Goal: Transaction & Acquisition: Purchase product/service

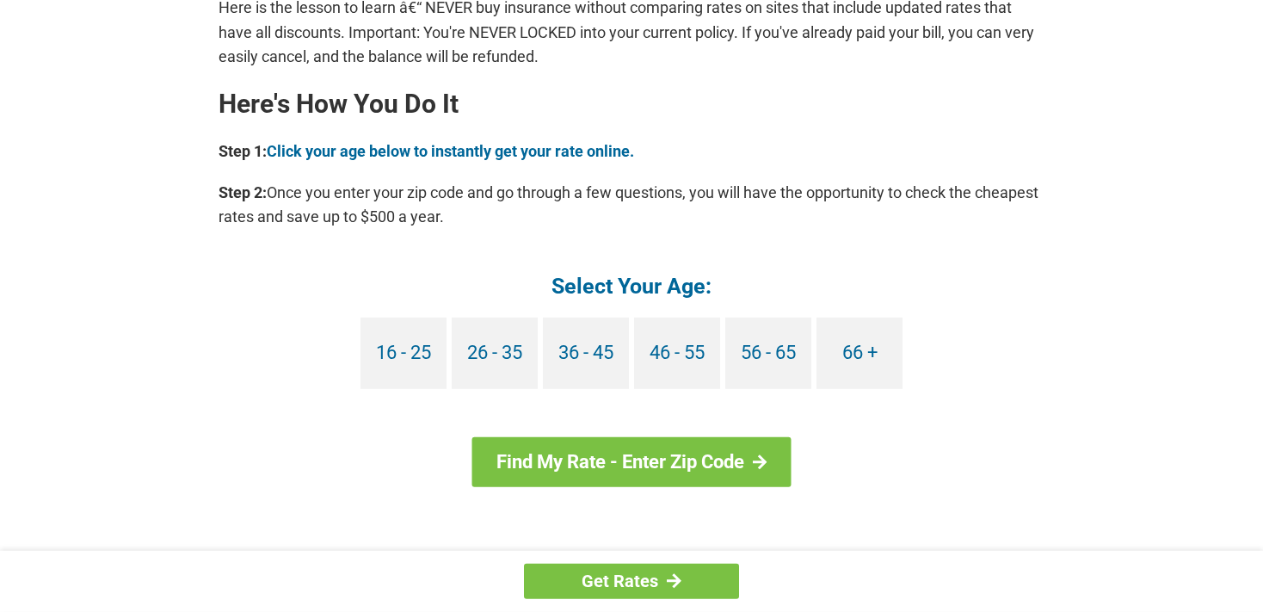
scroll to position [1515, 0]
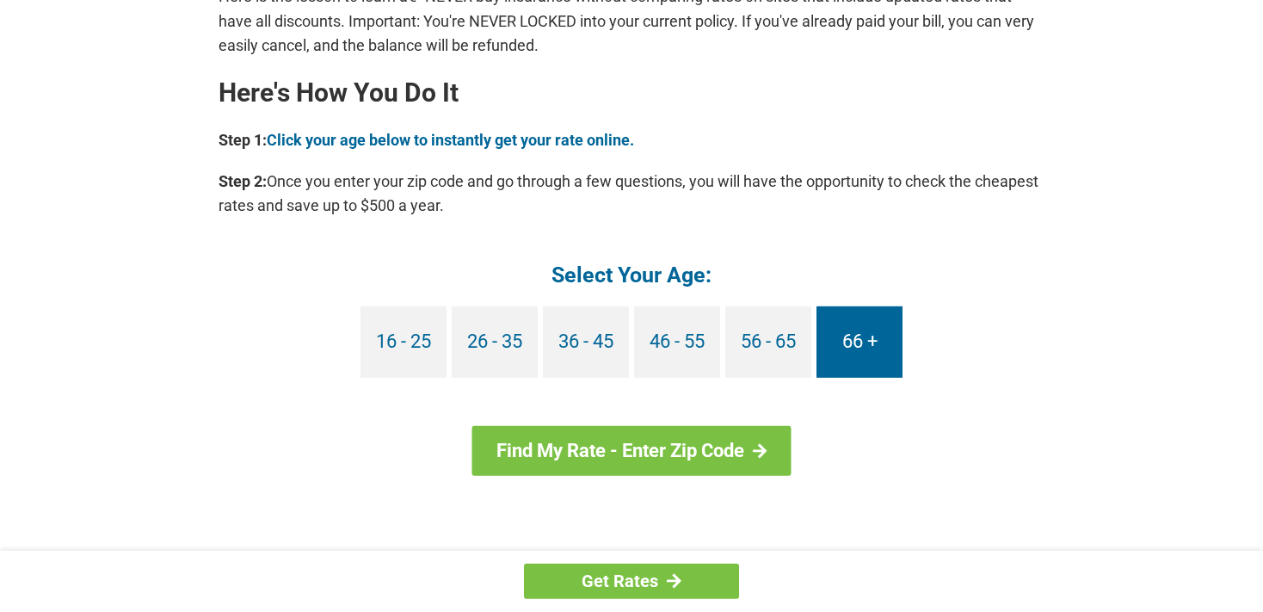
click at [877, 338] on link "66 +" at bounding box center [859, 341] width 86 height 71
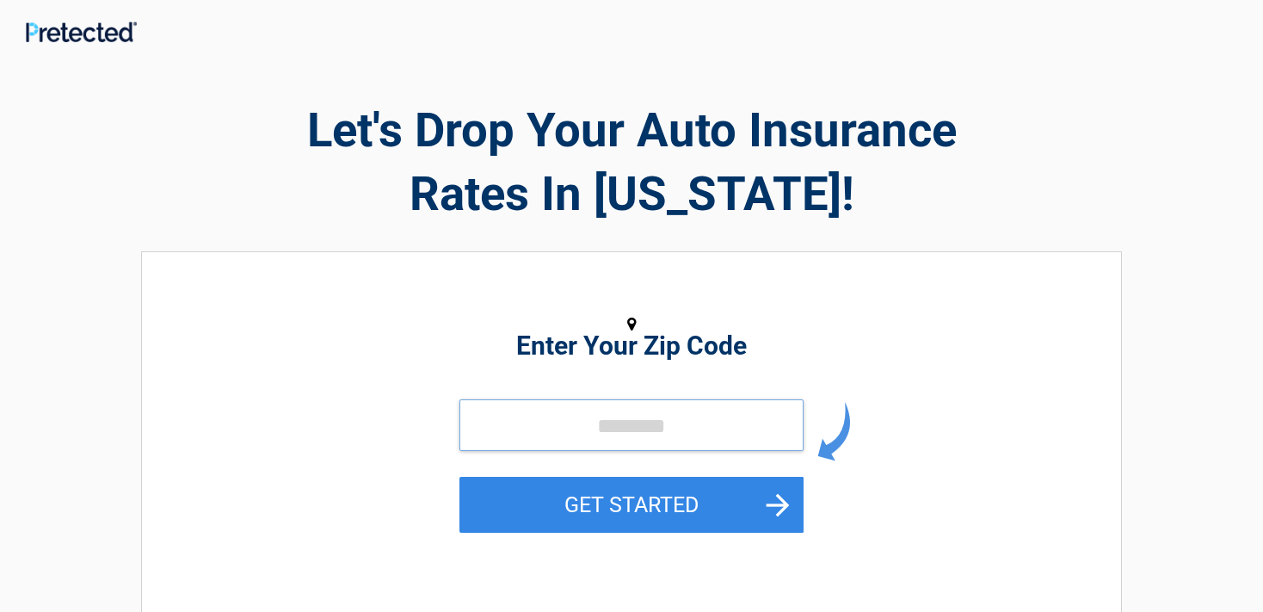
click at [561, 429] on input "tel" at bounding box center [631, 425] width 344 height 52
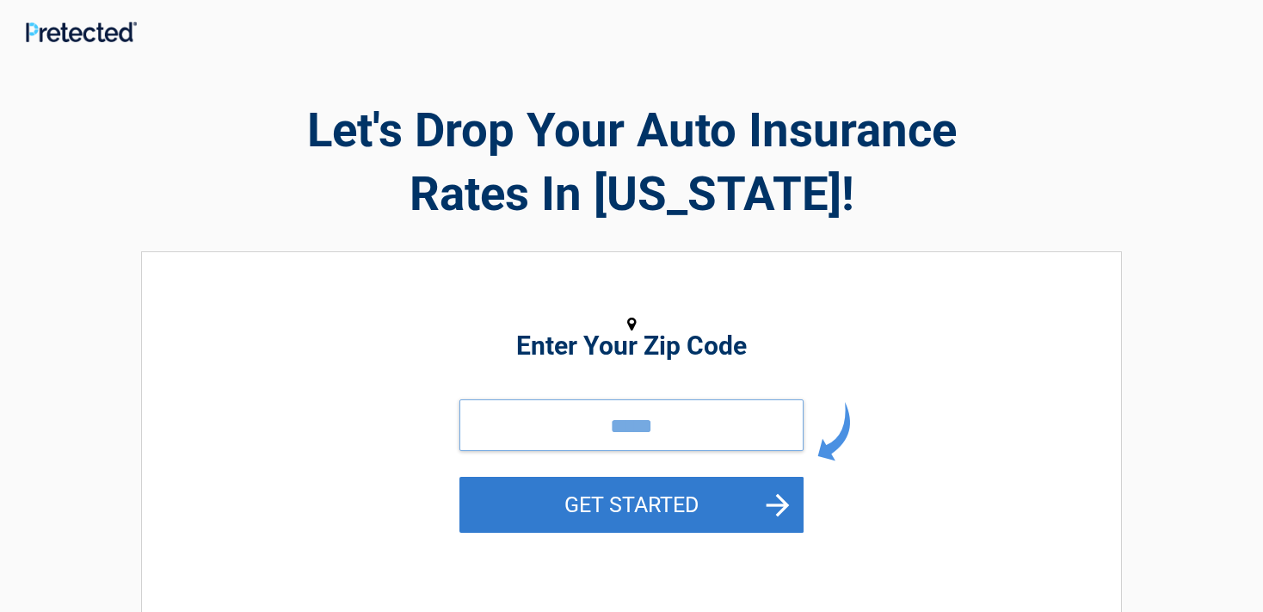
type input "*****"
click at [721, 489] on button "GET STARTED" at bounding box center [631, 505] width 344 height 56
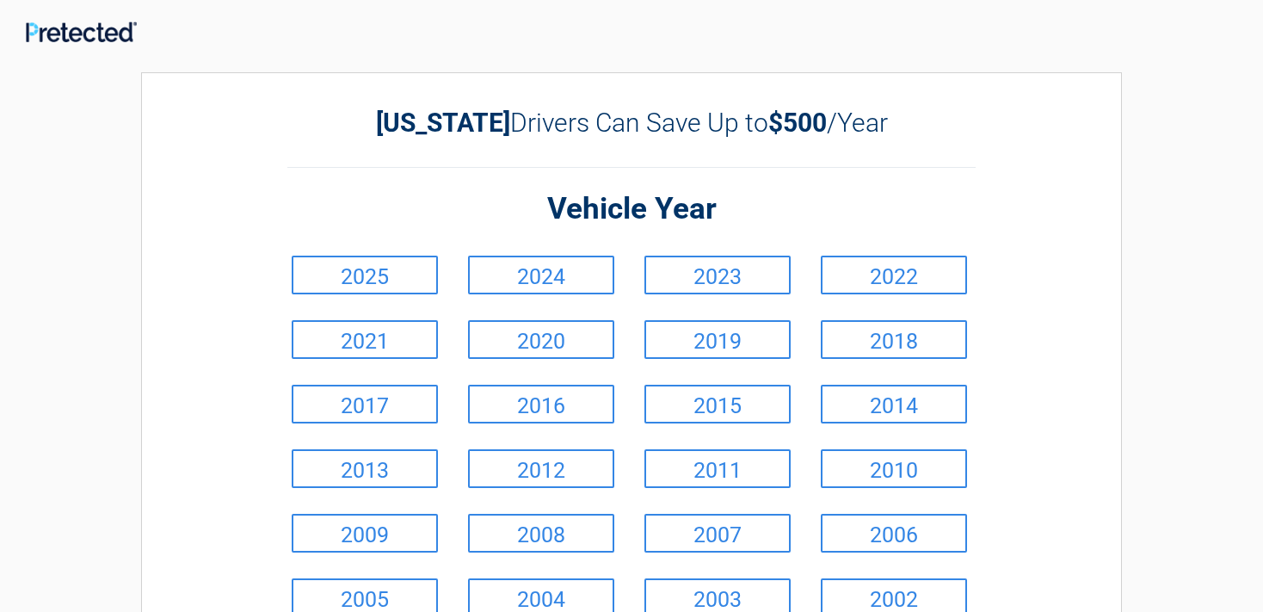
click at [848, 253] on li "2022" at bounding box center [896, 275] width 176 height 65
click at [917, 341] on link "2018" at bounding box center [894, 339] width 146 height 39
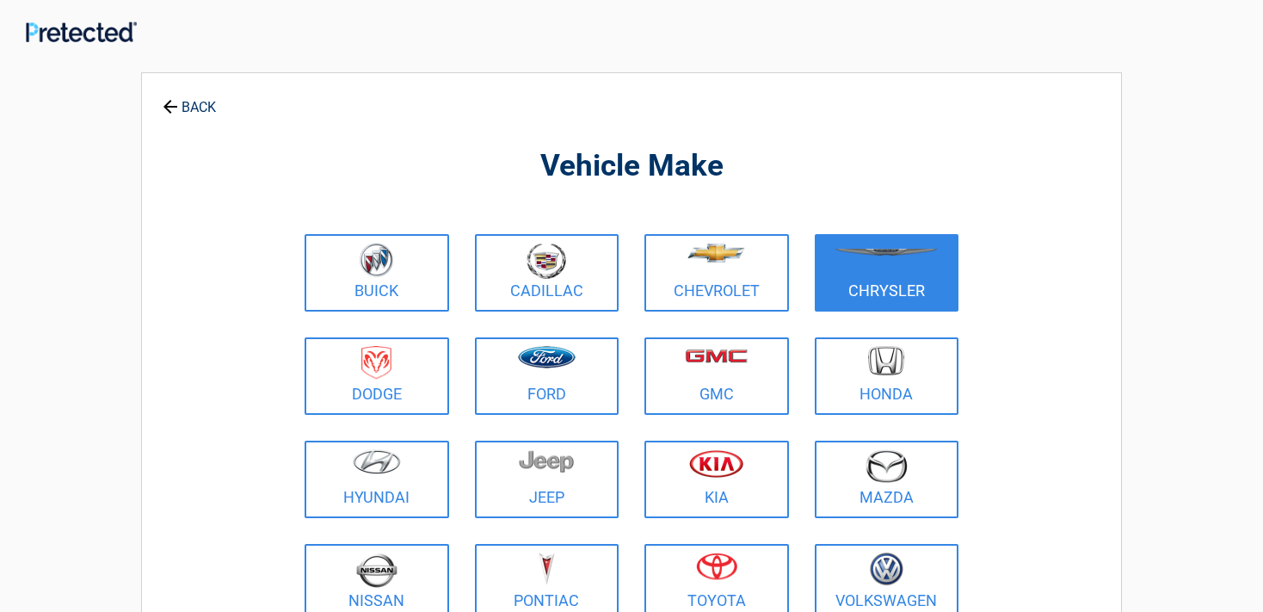
click at [925, 262] on figure at bounding box center [887, 262] width 124 height 39
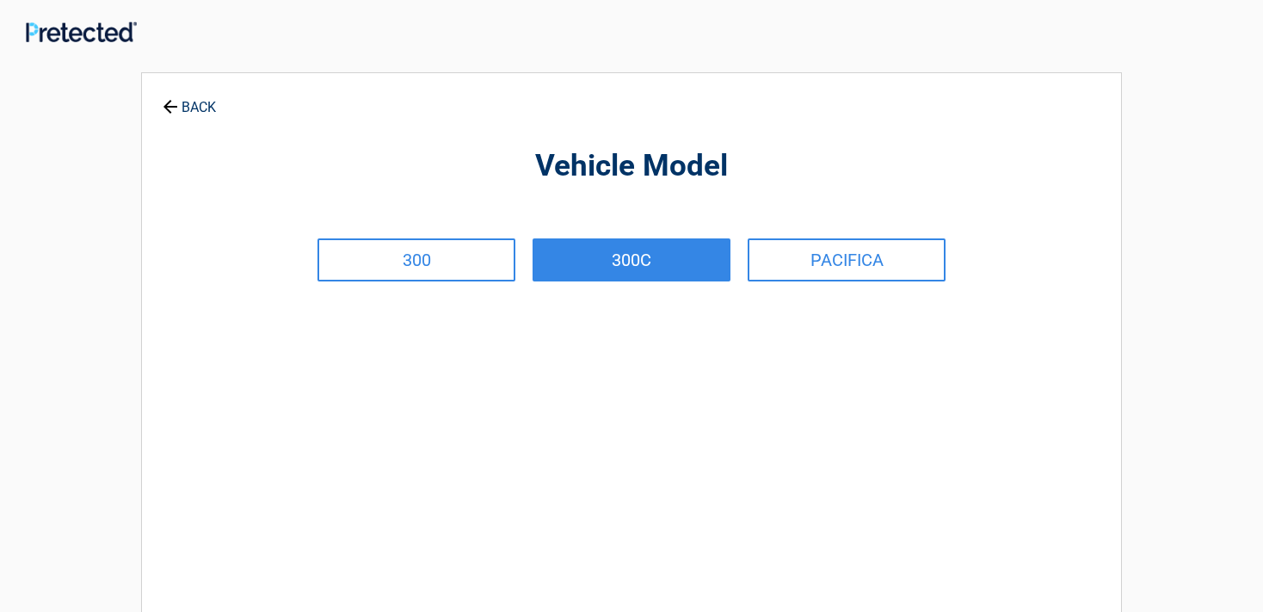
click at [690, 254] on link "300C" at bounding box center [632, 259] width 198 height 43
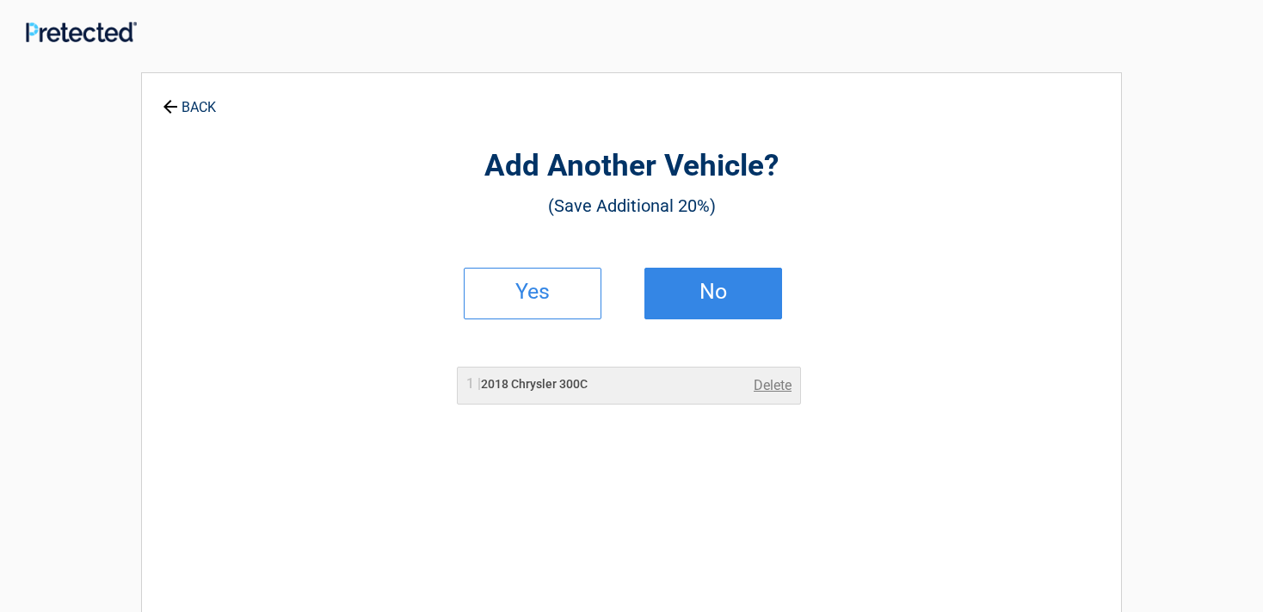
click at [762, 293] on h2 "No" at bounding box center [713, 292] width 102 height 12
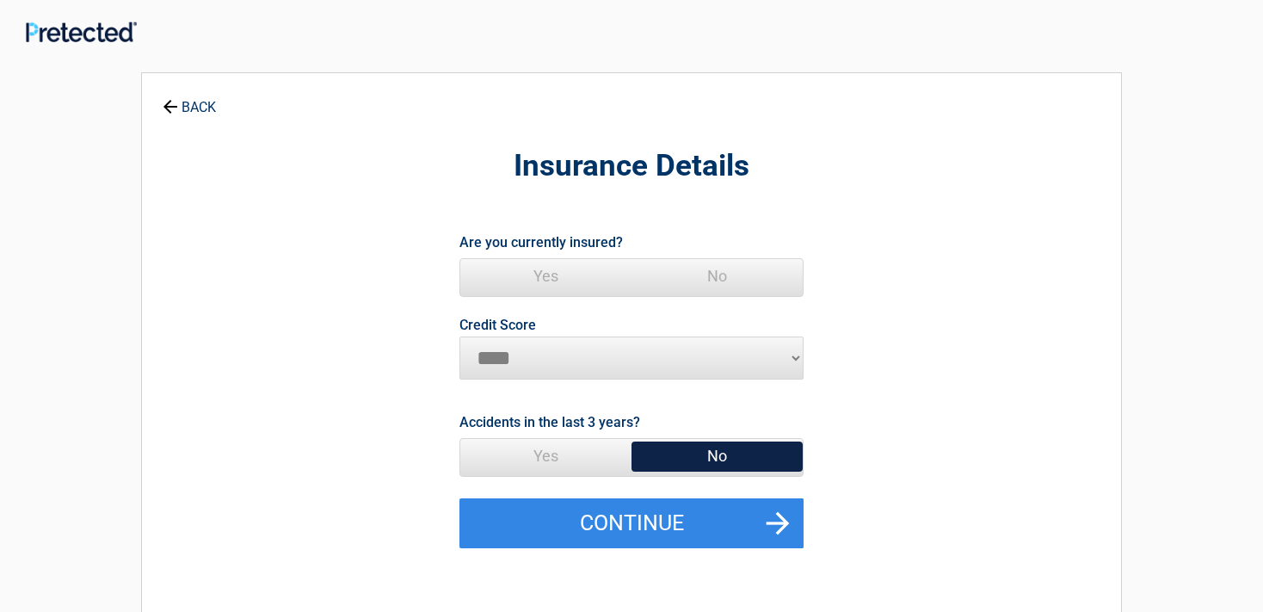
click at [540, 274] on span "Yes" at bounding box center [545, 276] width 171 height 34
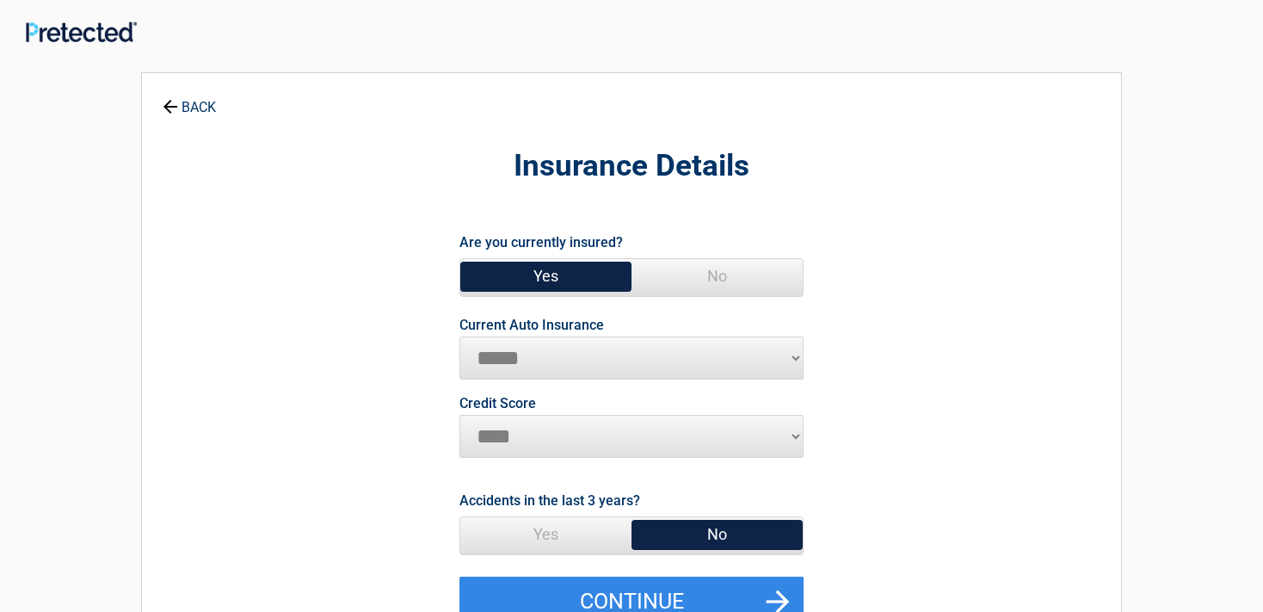
click at [459, 336] on select "**********" at bounding box center [631, 357] width 344 height 43
click at [564, 358] on select "**********" at bounding box center [631, 357] width 344 height 43
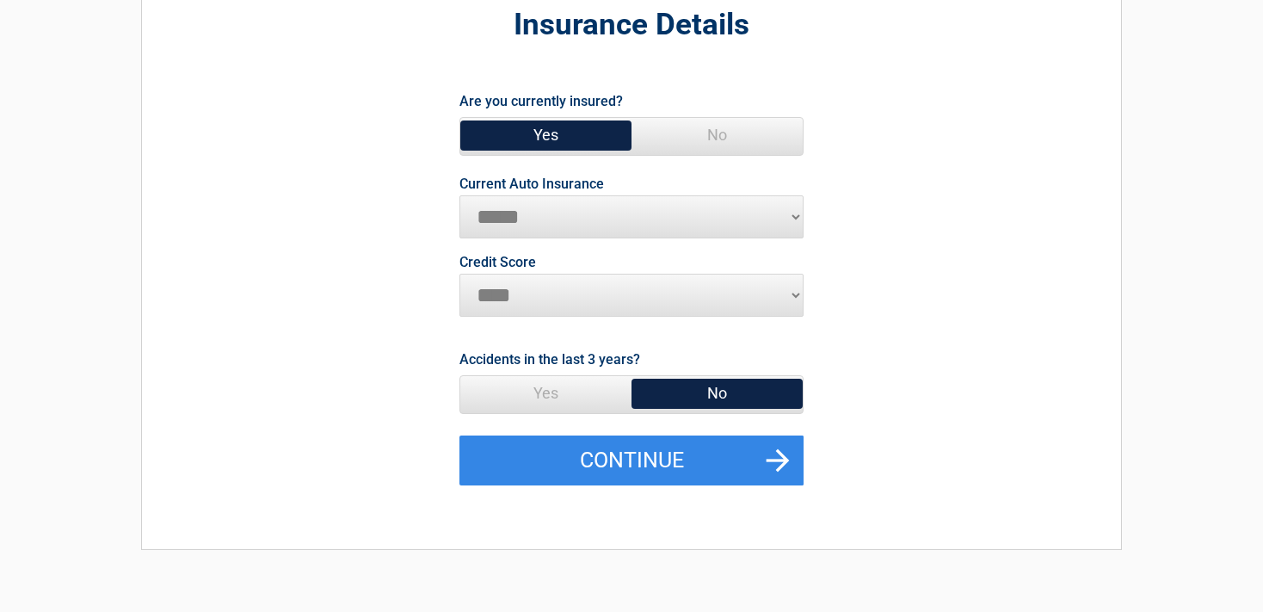
scroll to position [154, 0]
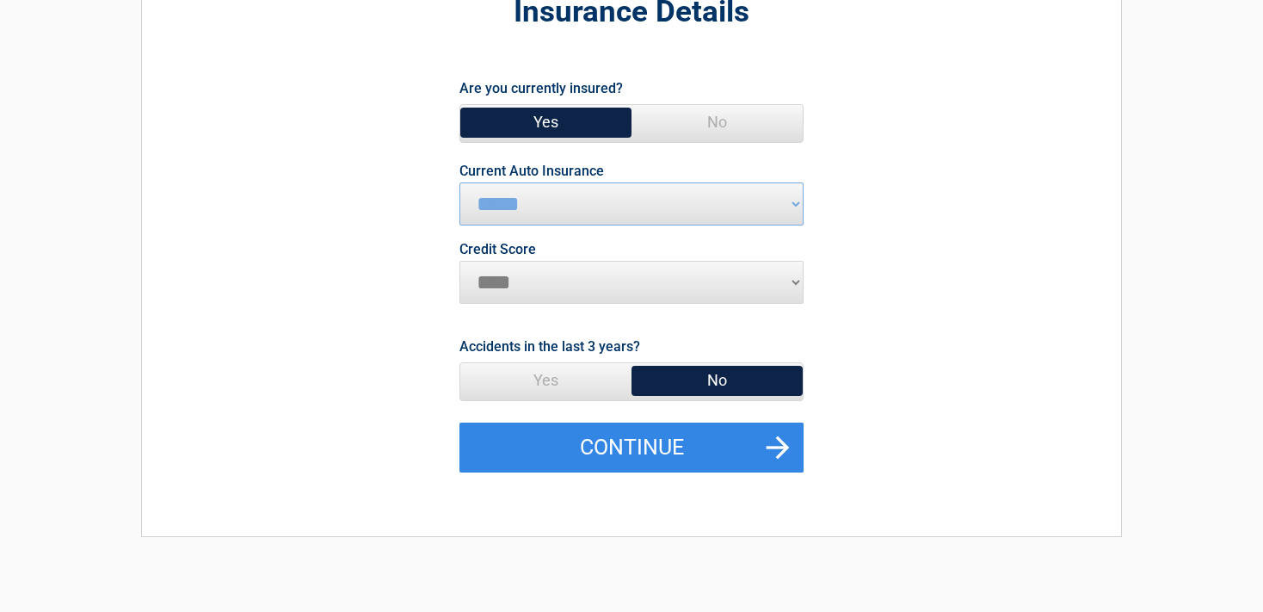
click at [738, 375] on span "No" at bounding box center [716, 380] width 171 height 34
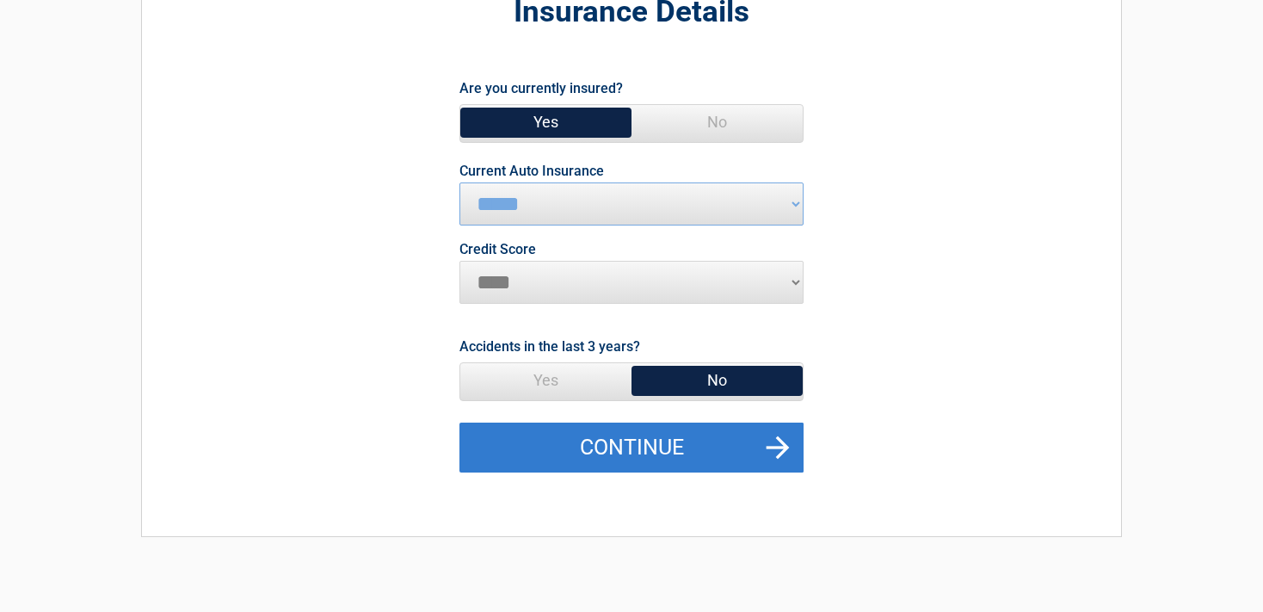
click at [779, 440] on button "Continue" at bounding box center [631, 447] width 344 height 50
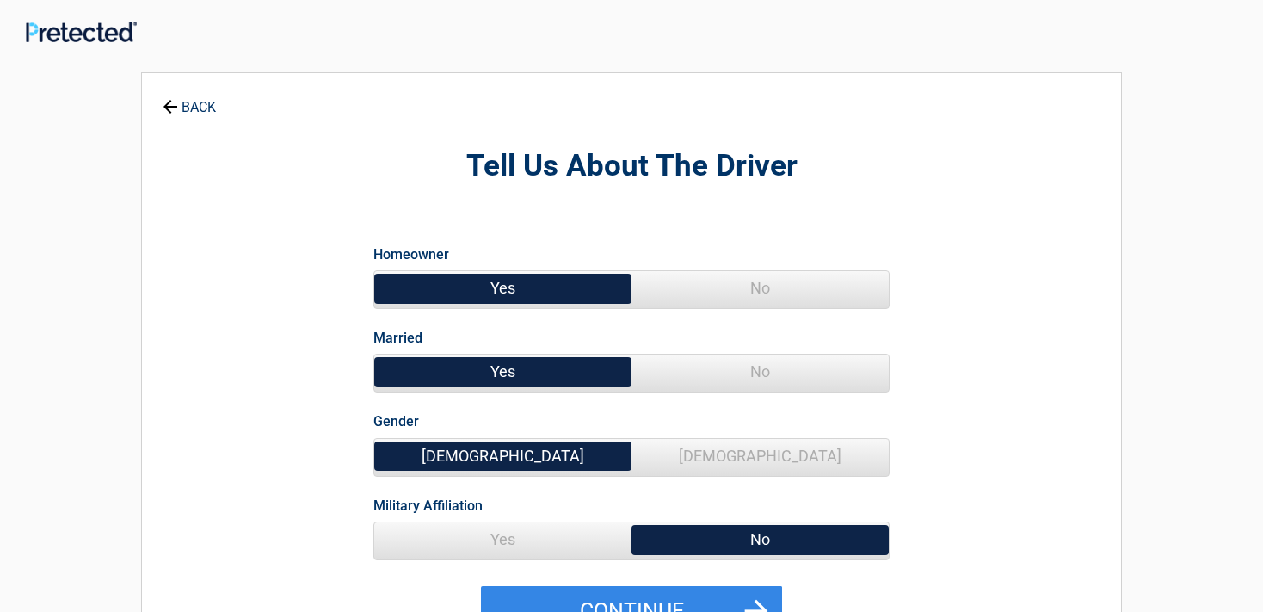
scroll to position [0, 0]
